Goal: Transaction & Acquisition: Purchase product/service

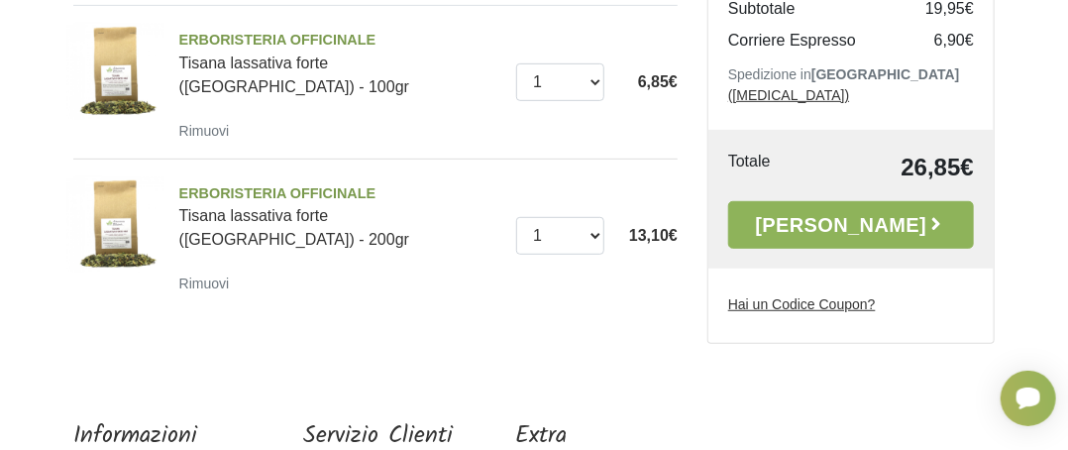
scroll to position [321, 0]
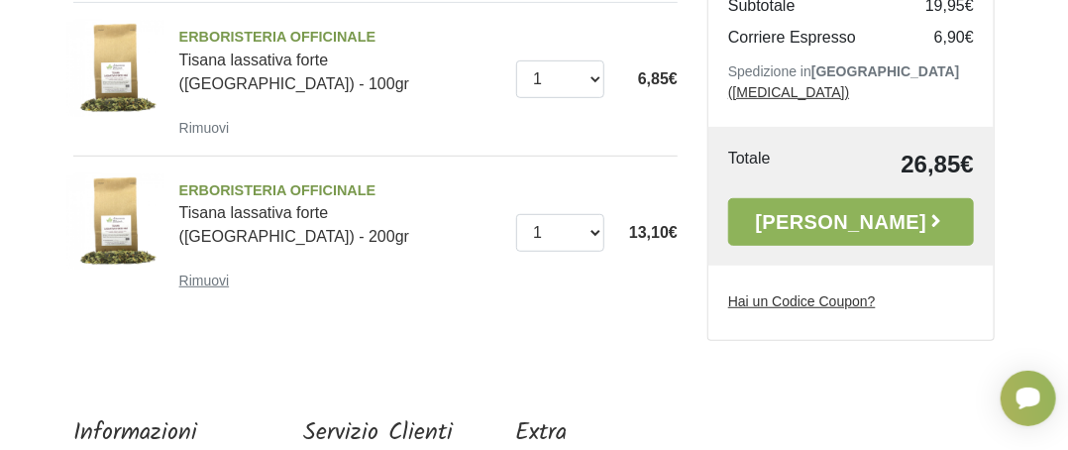
click at [198, 288] on small "Rimuovi" at bounding box center [204, 280] width 51 height 16
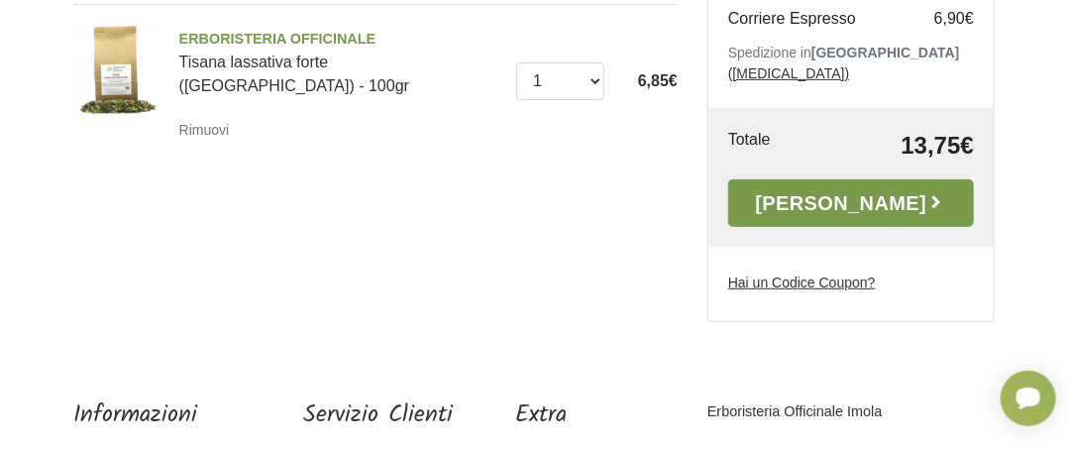
click at [909, 227] on link "Alla Cassa" at bounding box center [851, 203] width 246 height 48
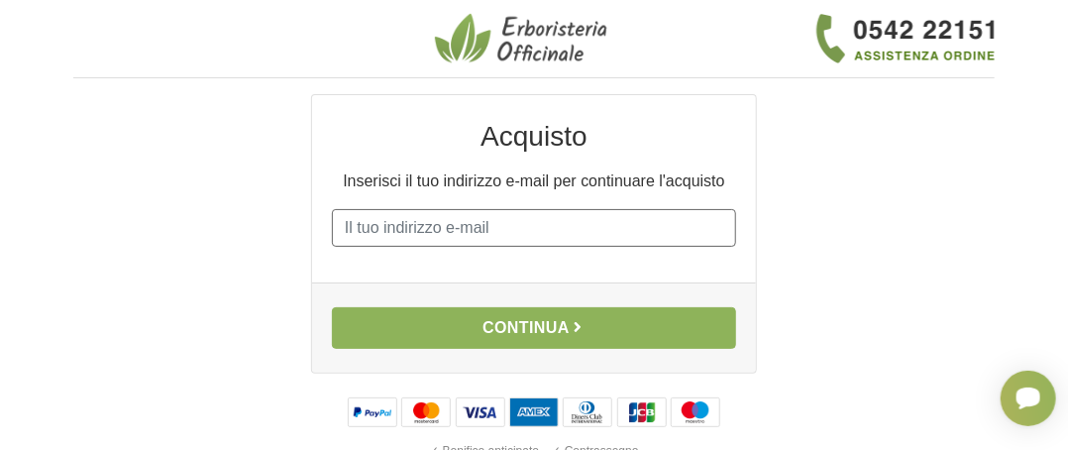
click at [362, 247] on input "E-mail" at bounding box center [534, 228] width 404 height 38
type input "[EMAIL_ADDRESS][DOMAIN_NAME]"
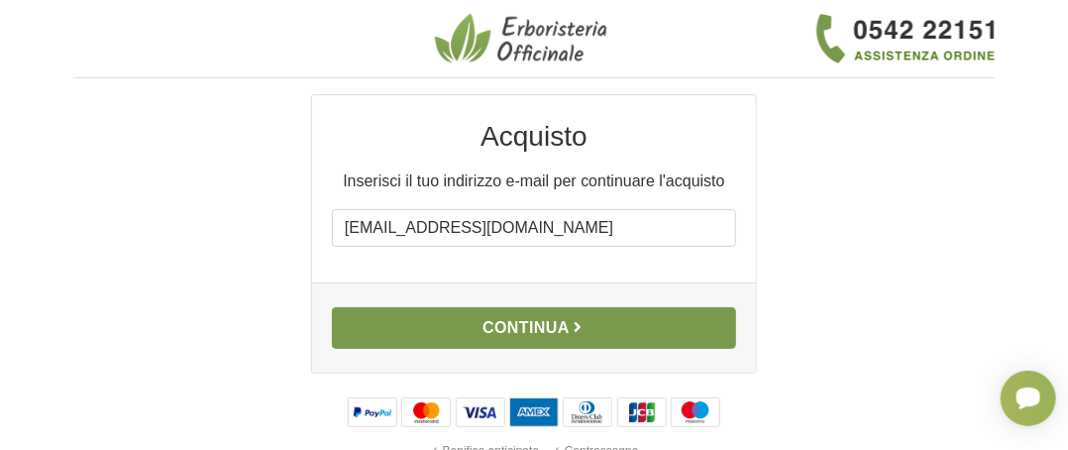
click at [515, 349] on button "Continua" at bounding box center [534, 328] width 404 height 42
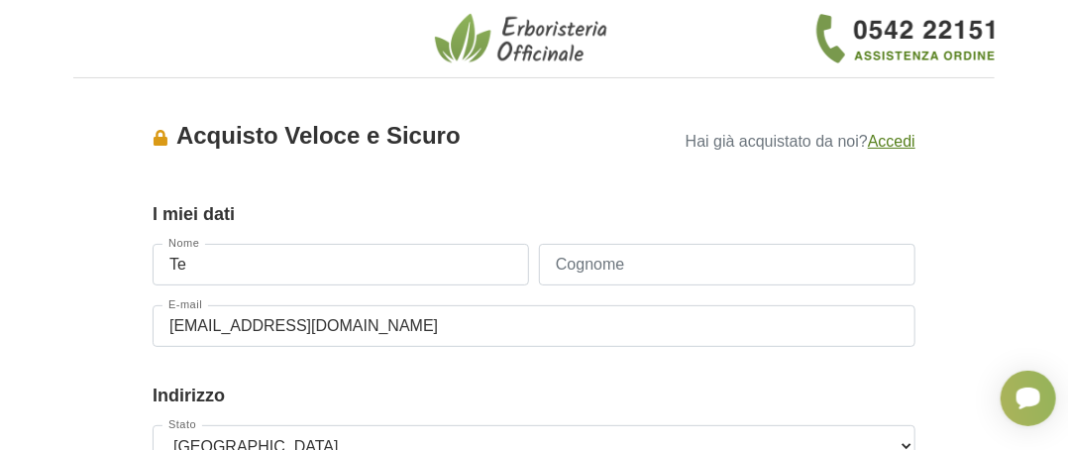
type input "TECLA"
type input "DELLA CROCE"
type input "3493737484"
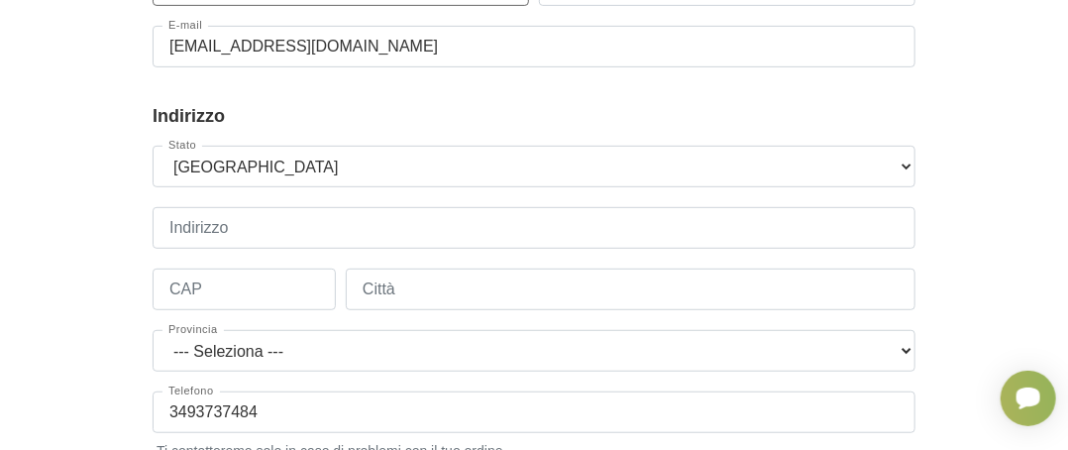
scroll to position [349, 0]
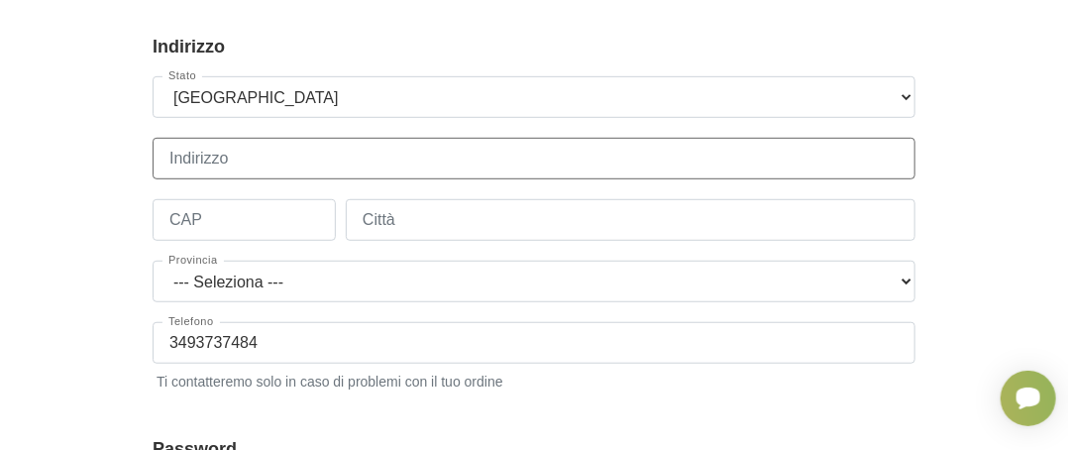
click at [170, 179] on input "Indirizzo" at bounding box center [534, 159] width 763 height 42
type input "Via F. Crispi n.52"
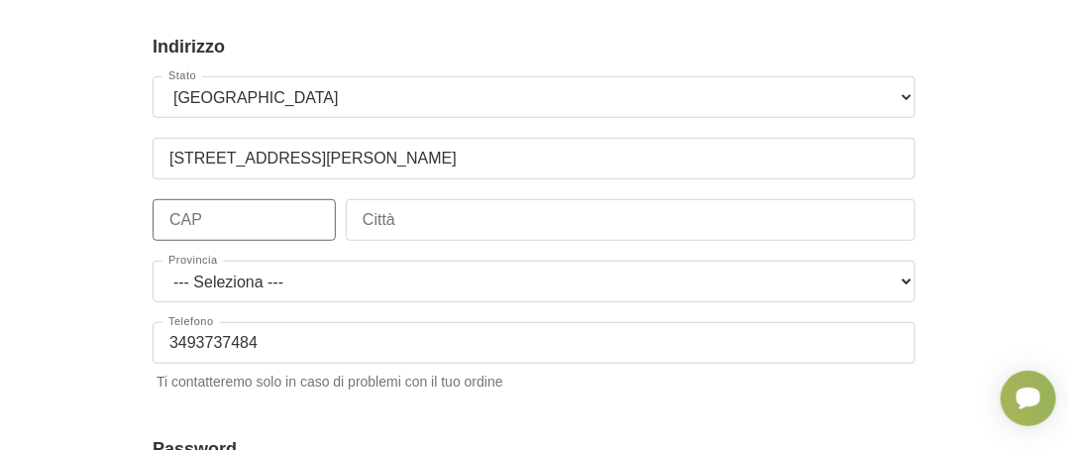
type input "88100"
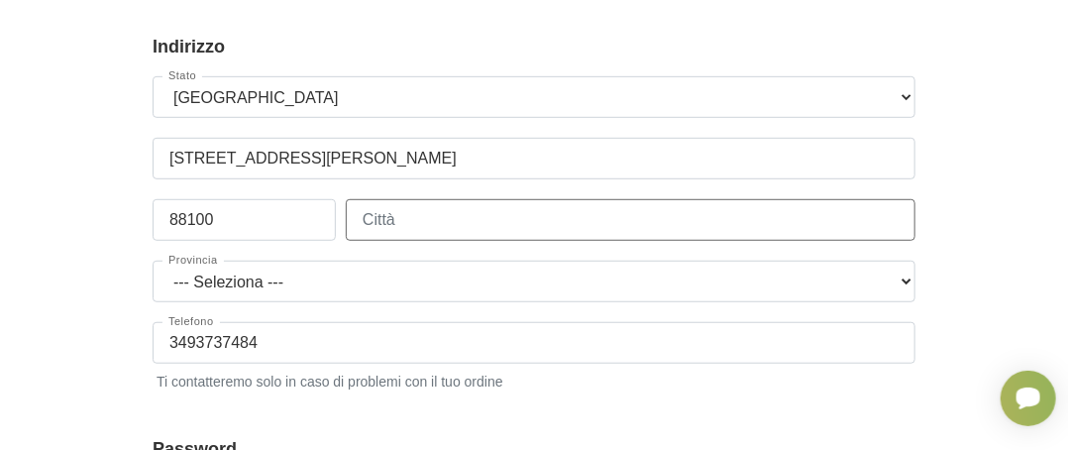
type input "Catanzaro"
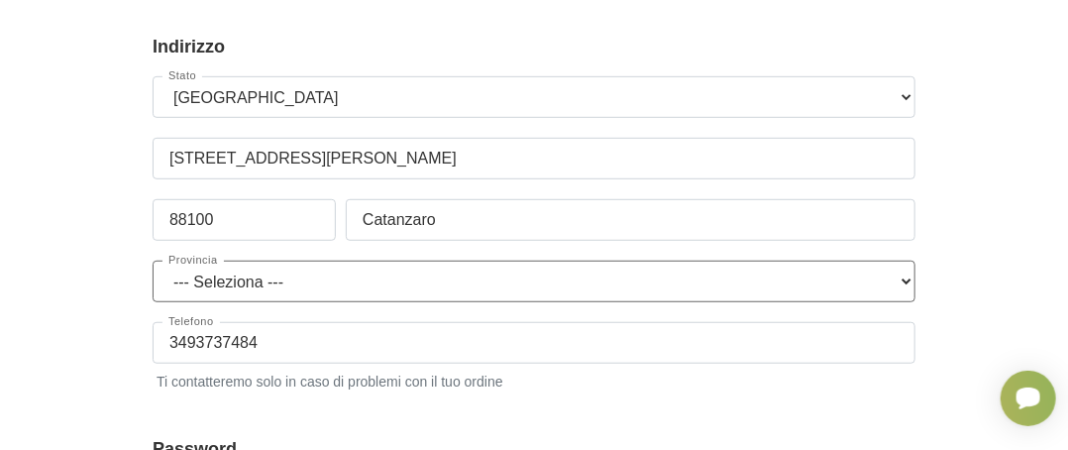
select select "3865"
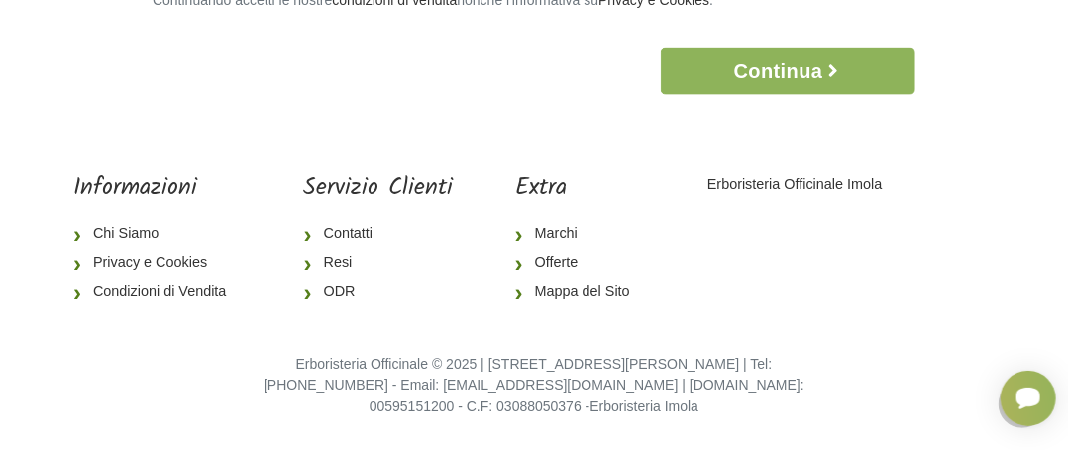
scroll to position [1049, 0]
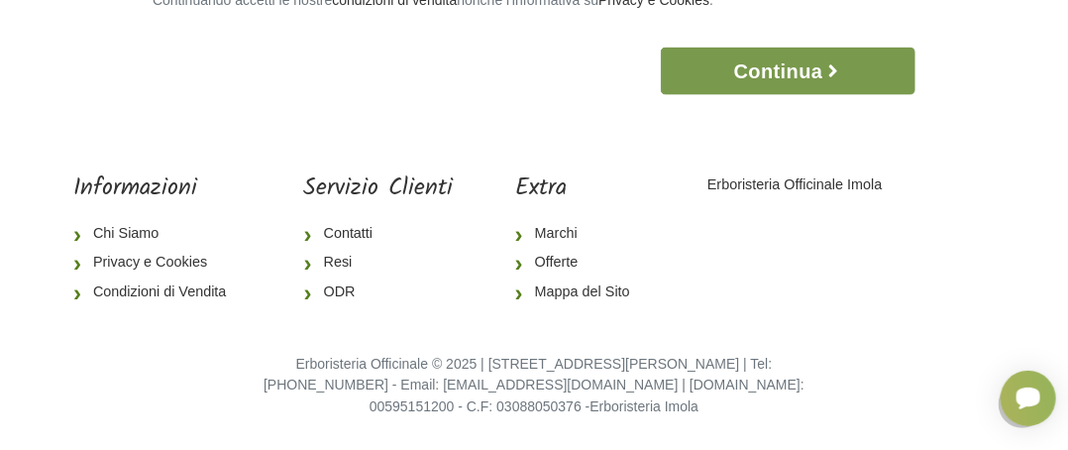
click at [799, 95] on button "Continua" at bounding box center [788, 72] width 255 height 48
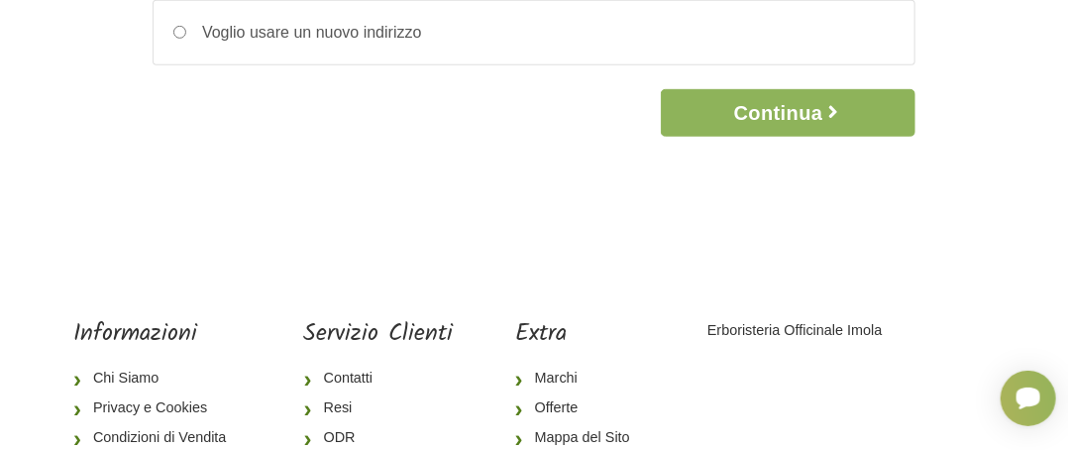
scroll to position [372, 0]
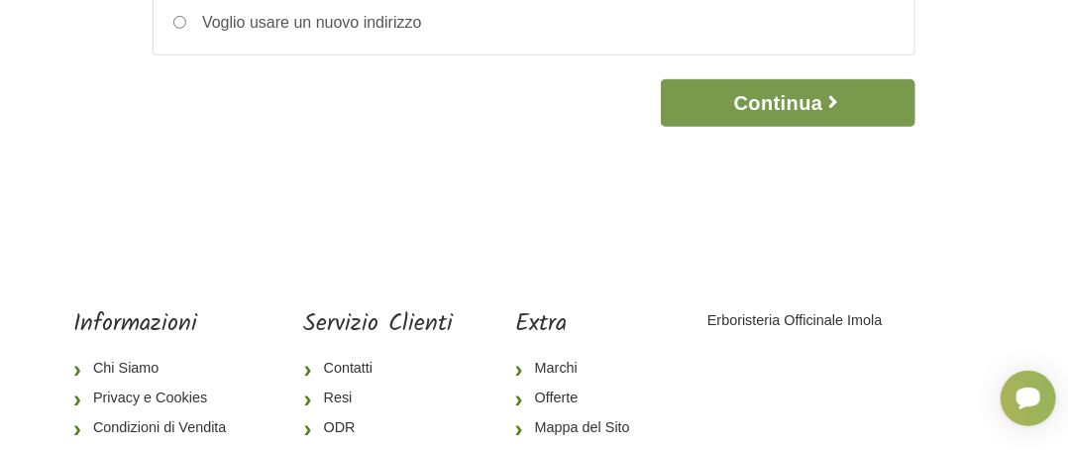
click at [811, 127] on button "Continua" at bounding box center [788, 103] width 255 height 48
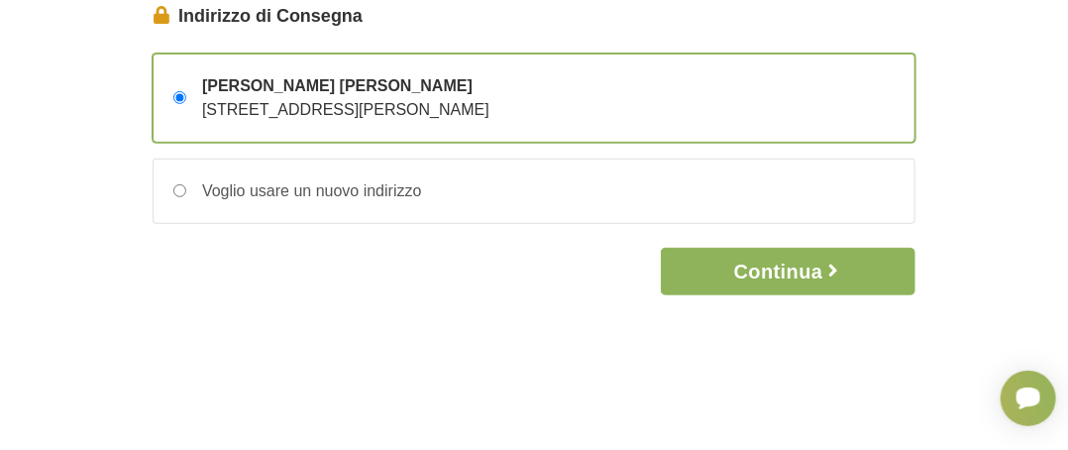
scroll to position [256, 0]
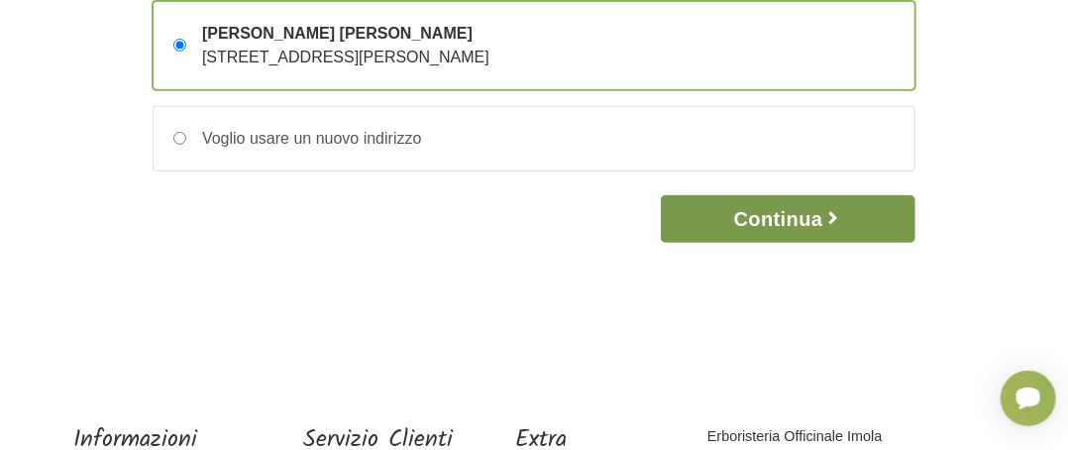
click at [730, 243] on button "Continua" at bounding box center [788, 219] width 255 height 48
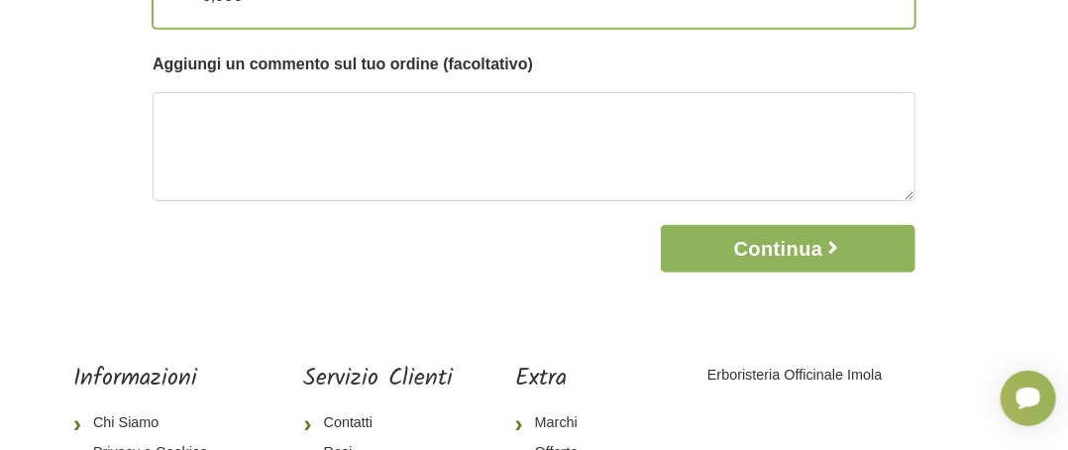
scroll to position [323, 0]
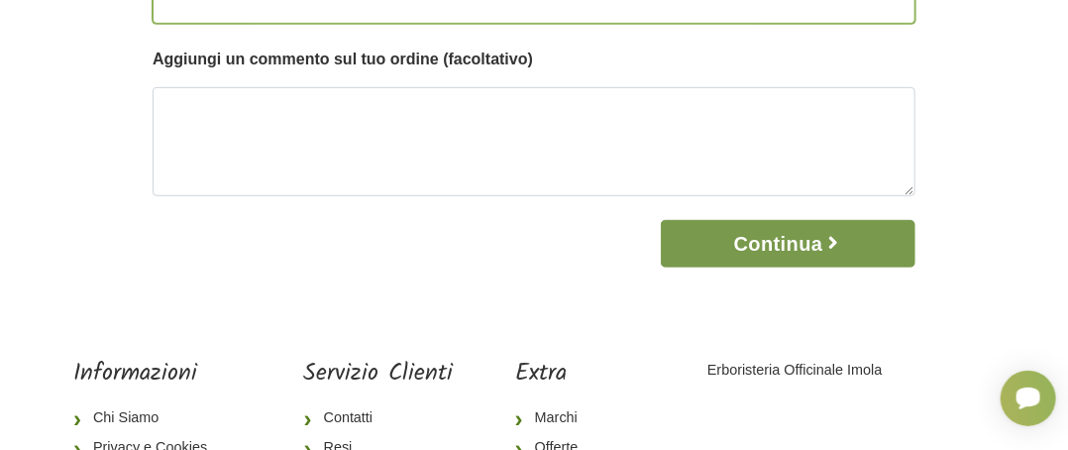
click at [744, 267] on button "Continua" at bounding box center [788, 244] width 255 height 48
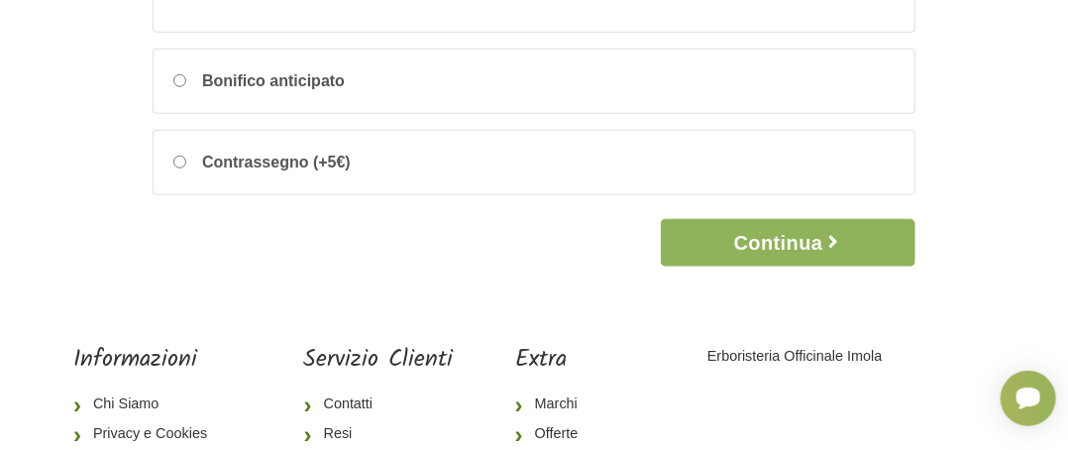
scroll to position [503, 0]
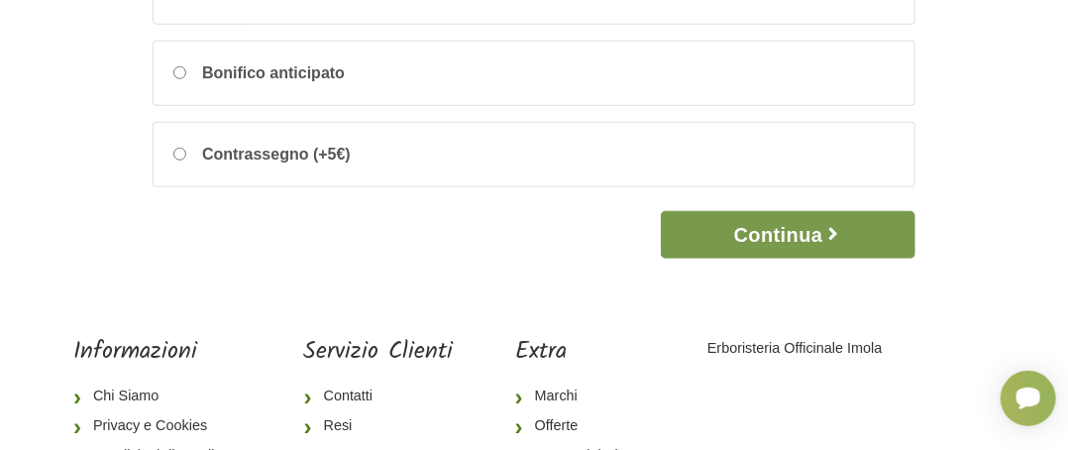
click at [768, 258] on button "Continua" at bounding box center [788, 235] width 255 height 48
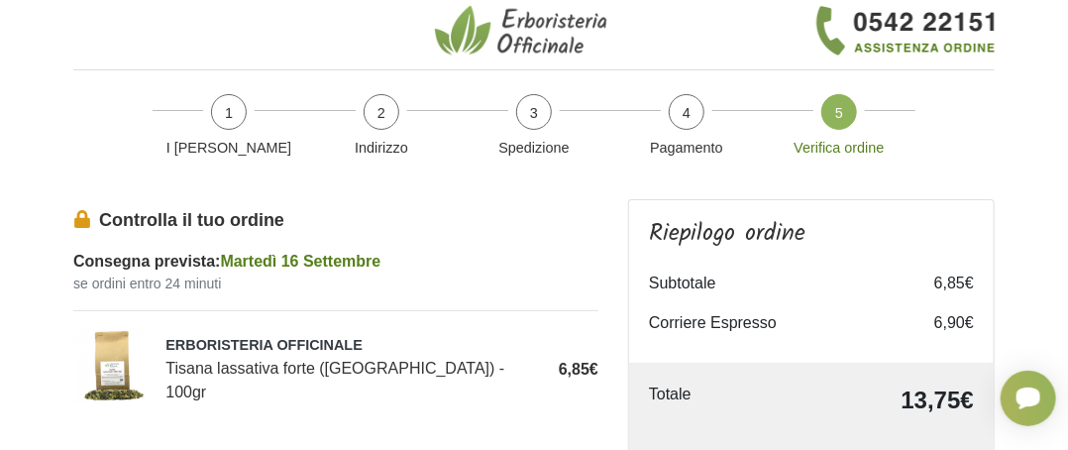
scroll to position [5, 0]
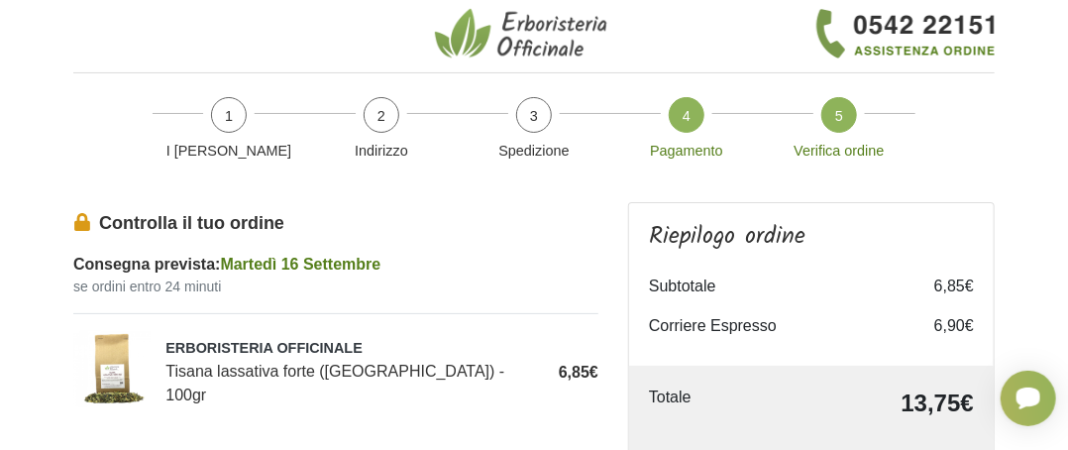
click at [696, 127] on span "4" at bounding box center [686, 115] width 36 height 36
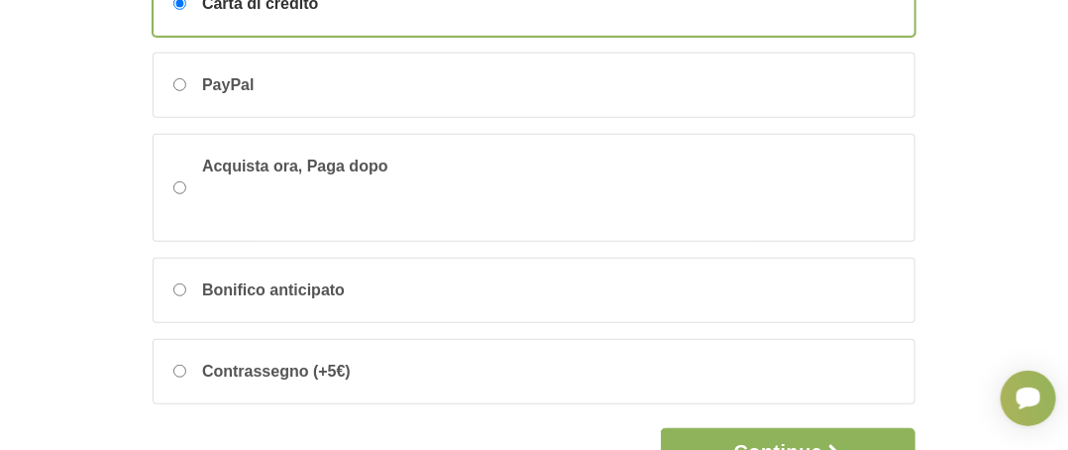
scroll to position [284, 0]
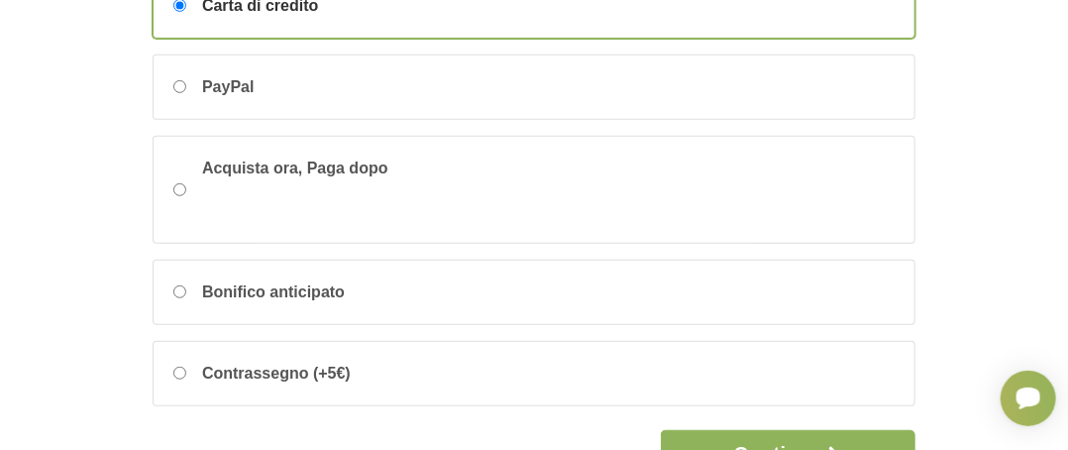
click at [318, 18] on span "Carta di credito" at bounding box center [260, 6] width 116 height 24
click at [186, 12] on input "Carta di credito" at bounding box center [179, 5] width 13 height 13
click at [318, 18] on span "Carta di credito" at bounding box center [260, 6] width 116 height 24
click at [186, 12] on input "Carta di credito" at bounding box center [179, 5] width 13 height 13
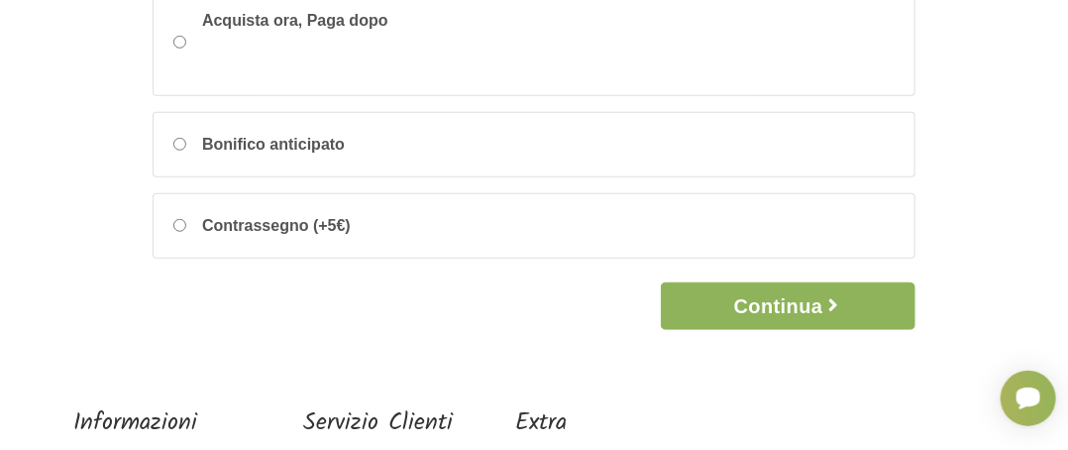
scroll to position [646, 0]
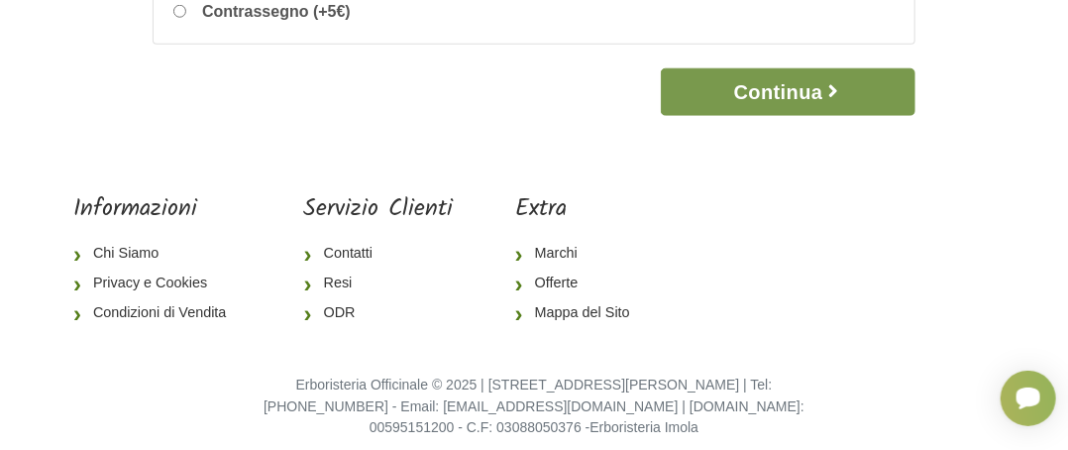
click at [768, 116] on button "Continua" at bounding box center [788, 92] width 255 height 48
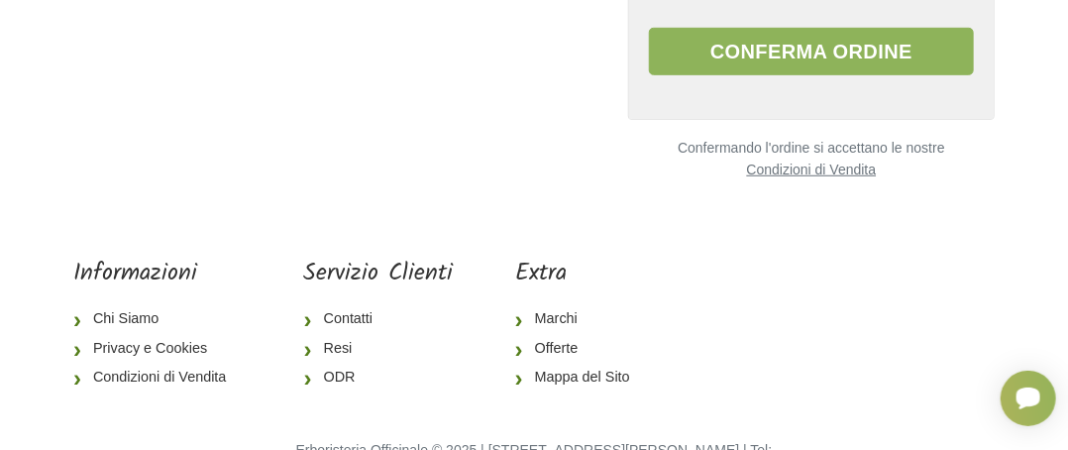
scroll to position [460, 0]
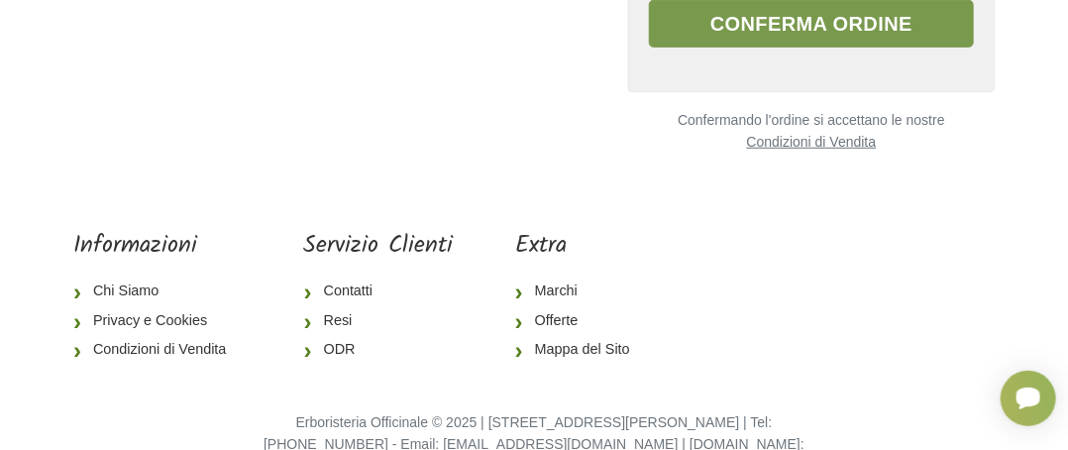
click at [847, 48] on button "Conferma ordine" at bounding box center [811, 24] width 325 height 48
